Goal: Task Accomplishment & Management: Manage account settings

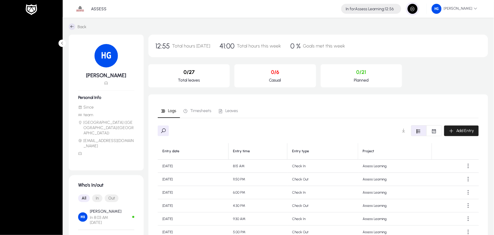
click at [419, 9] on span "button" at bounding box center [413, 9] width 12 height 12
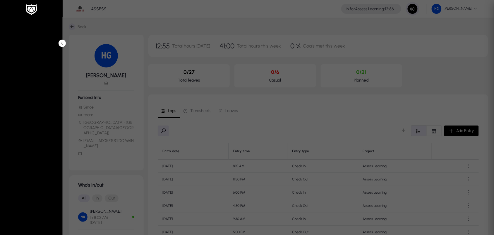
type input "*****"
type input "**********"
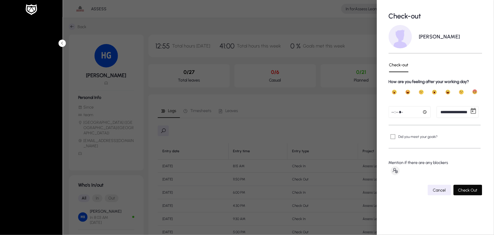
click at [459, 190] on span "Check Out" at bounding box center [468, 189] width 19 height 5
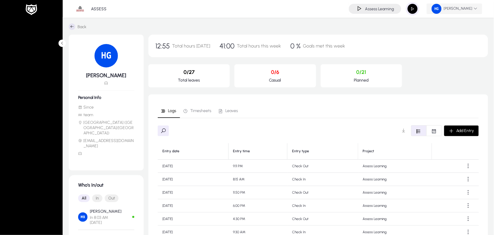
click at [469, 9] on span "[PERSON_NAME]" at bounding box center [455, 9] width 46 height 10
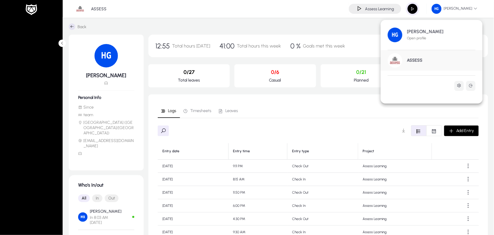
click at [363, 33] on div at bounding box center [247, 117] width 494 height 235
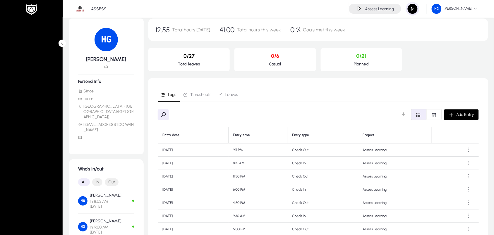
scroll to position [15, 0]
click at [195, 96] on span "Timesheets" at bounding box center [200, 95] width 21 height 4
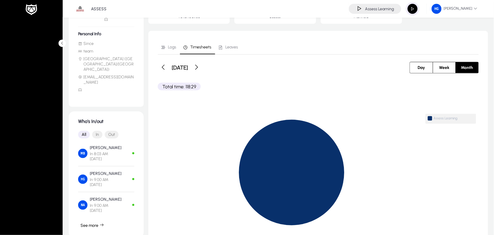
scroll to position [68, 0]
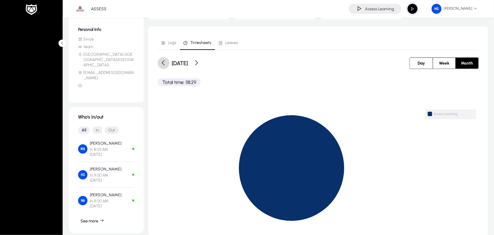
click at [164, 65] on span at bounding box center [164, 63] width 12 height 12
click at [201, 44] on span "Timesheets" at bounding box center [200, 43] width 21 height 4
click at [168, 43] on span "Logs" at bounding box center [172, 43] width 8 height 4
